Goal: Check status: Check status

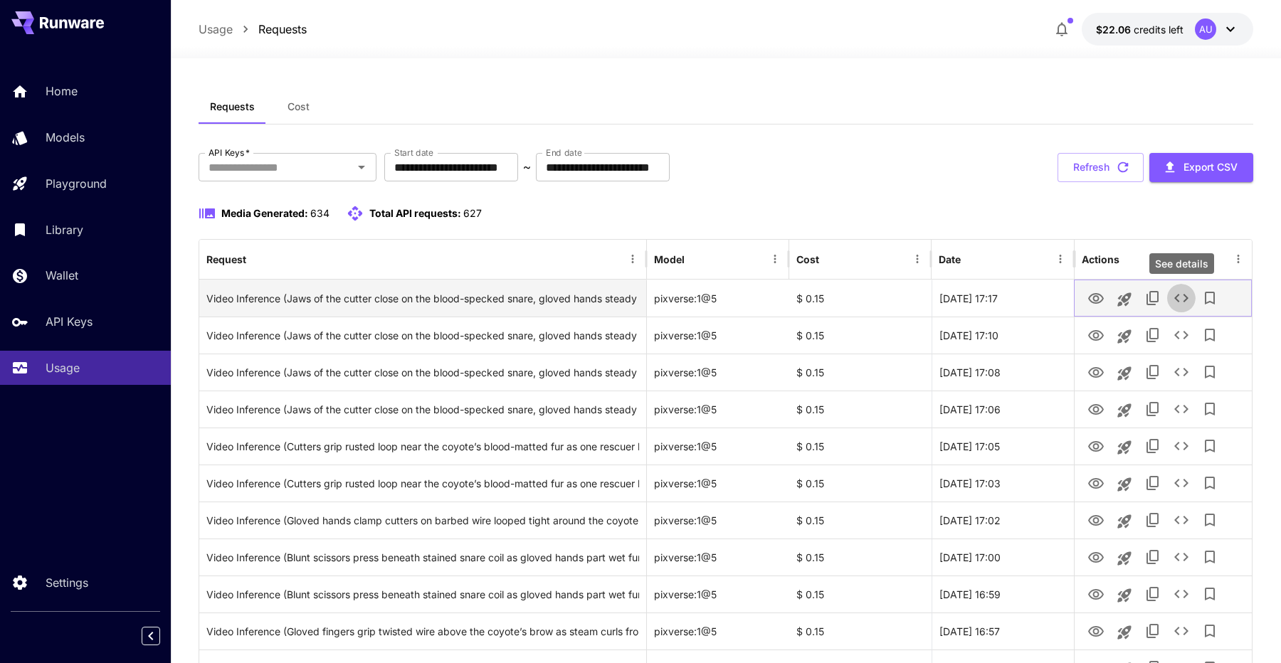
click at [1179, 303] on icon "See details" at bounding box center [1181, 298] width 17 height 17
click at [1175, 302] on icon "See details" at bounding box center [1181, 298] width 17 height 17
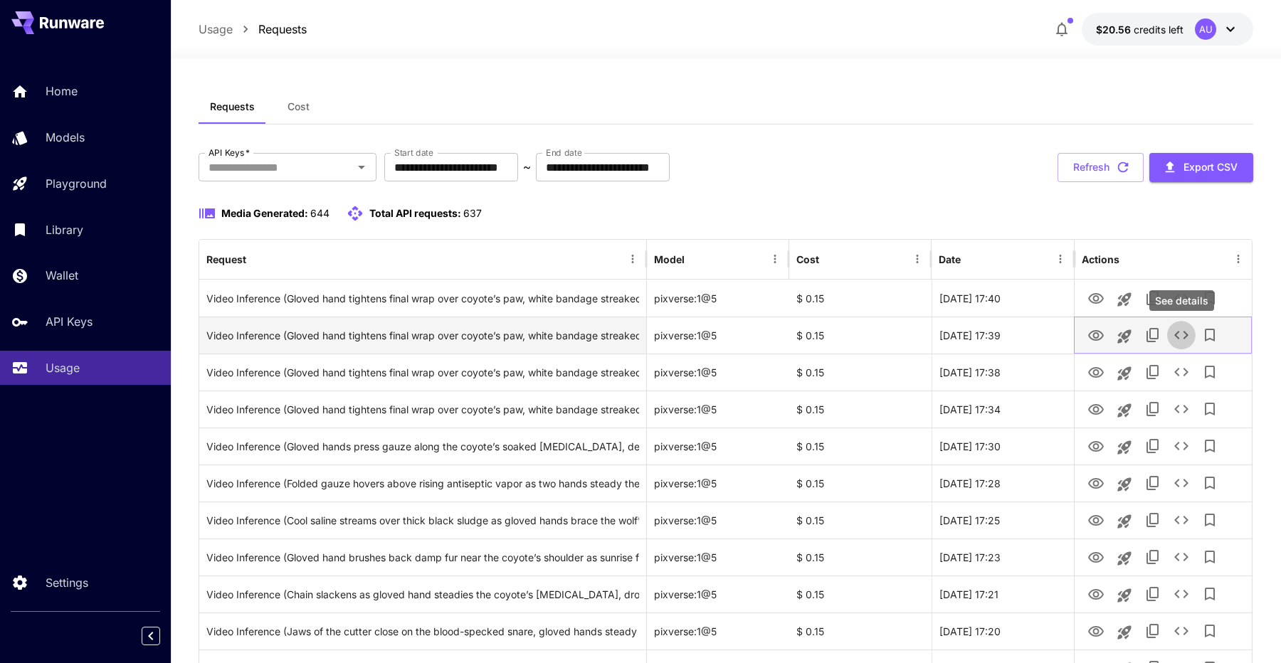
click at [1180, 332] on icon "See details" at bounding box center [1181, 335] width 17 height 17
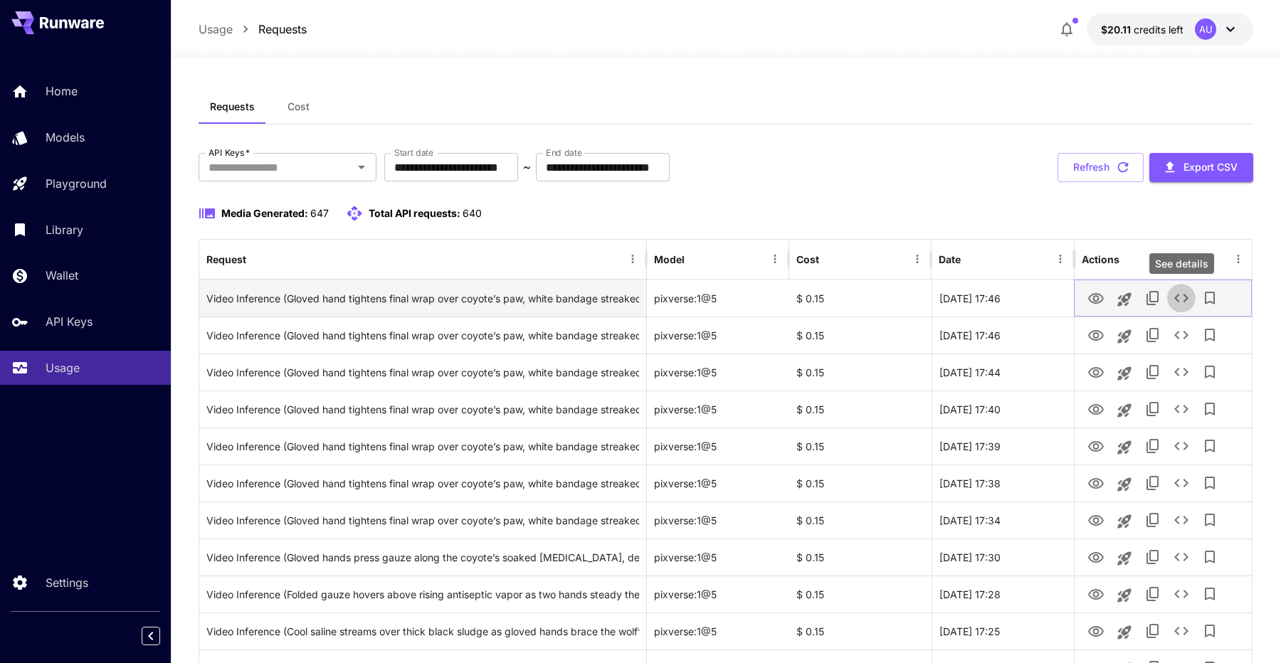
click at [1182, 298] on icon "See details" at bounding box center [1181, 298] width 17 height 17
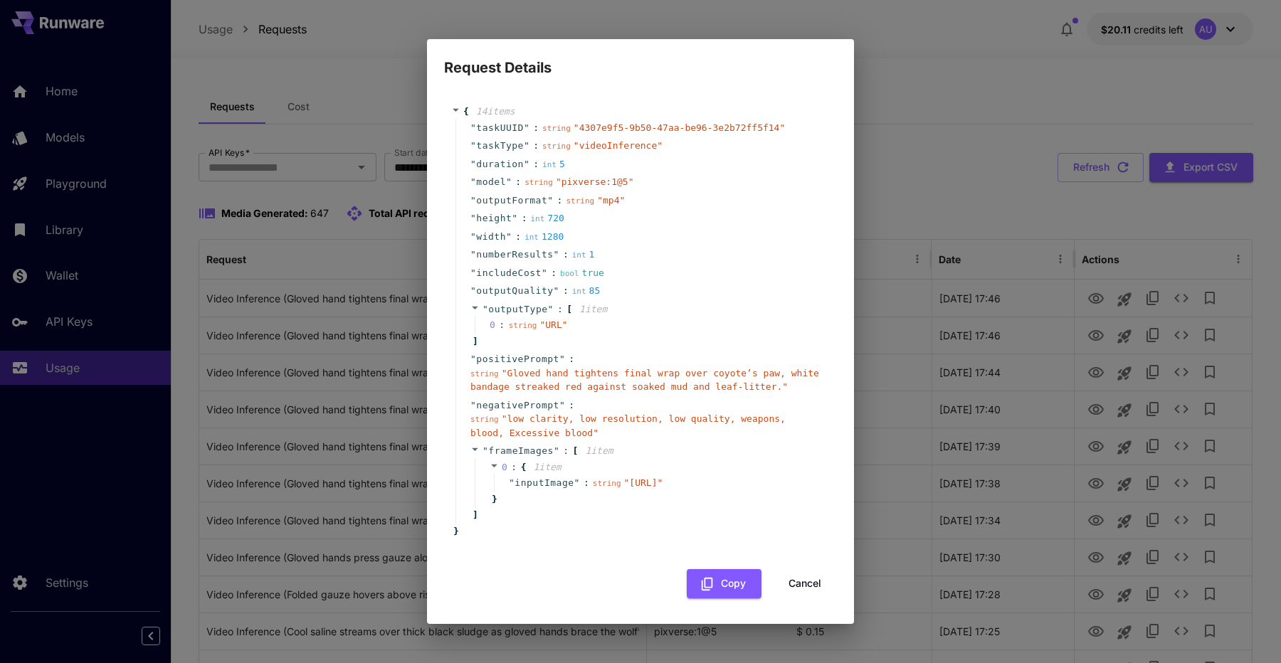
click at [922, 157] on div "Request Details { 14 item s " taskUUID " : string " 4307e9f5-9b50-47aa-be96-3e2…" at bounding box center [640, 331] width 1281 height 663
click at [991, 185] on div "Request Details { 14 item s " taskUUID " : string " 4307e9f5-9b50-47aa-be96-3e2…" at bounding box center [640, 331] width 1281 height 663
click at [816, 589] on button "Cancel" at bounding box center [805, 583] width 64 height 29
